Goal: Navigation & Orientation: Find specific page/section

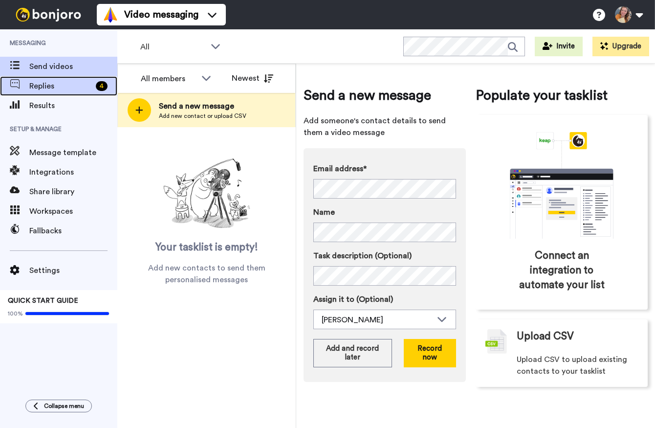
click at [51, 88] on span "Replies" at bounding box center [60, 86] width 63 height 12
